Goal: Navigation & Orientation: Find specific page/section

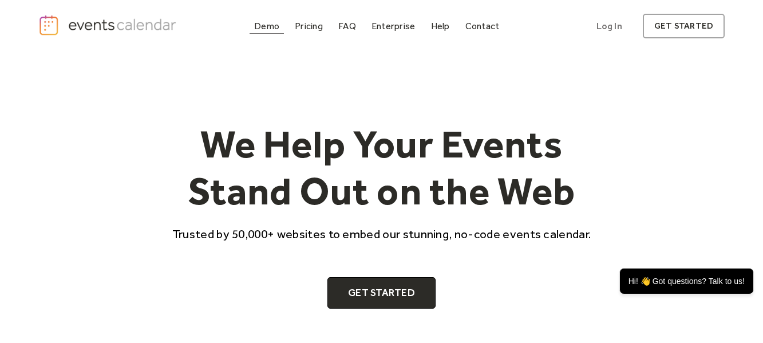
click at [267, 27] on div "Demo" at bounding box center [266, 26] width 25 height 6
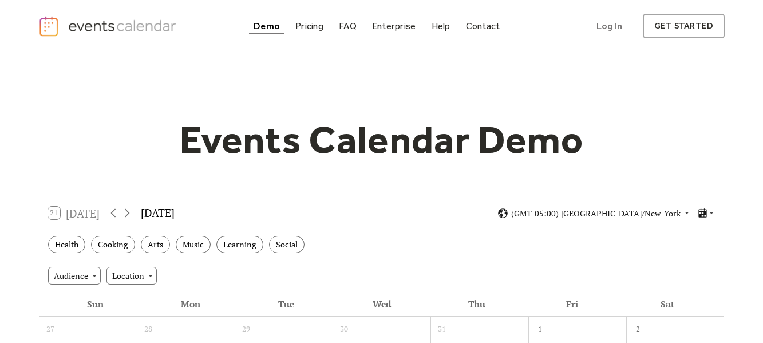
click at [274, 29] on div "Demo" at bounding box center [267, 26] width 26 height 6
